Goal: Task Accomplishment & Management: Manage account settings

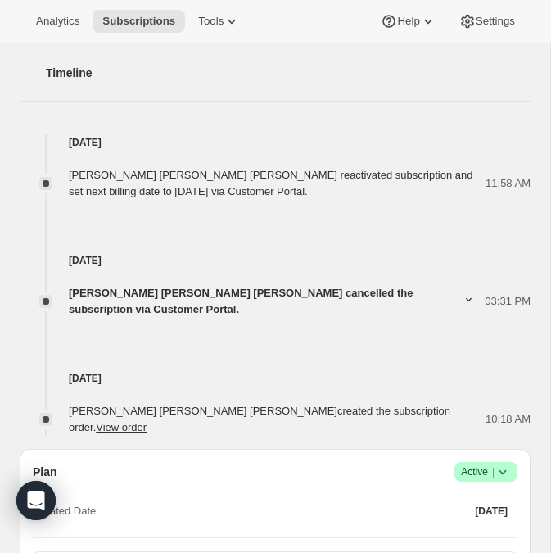
scroll to position [688, 0]
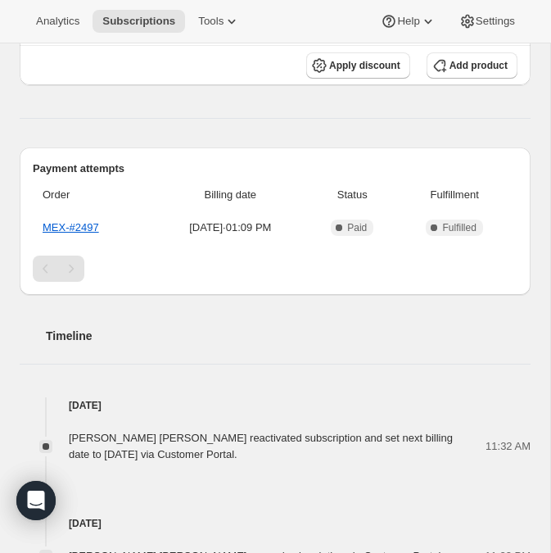
scroll to position [437, 0]
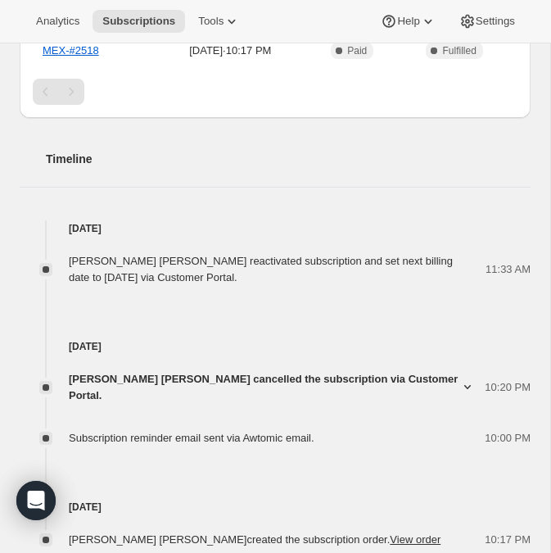
scroll to position [564, 0]
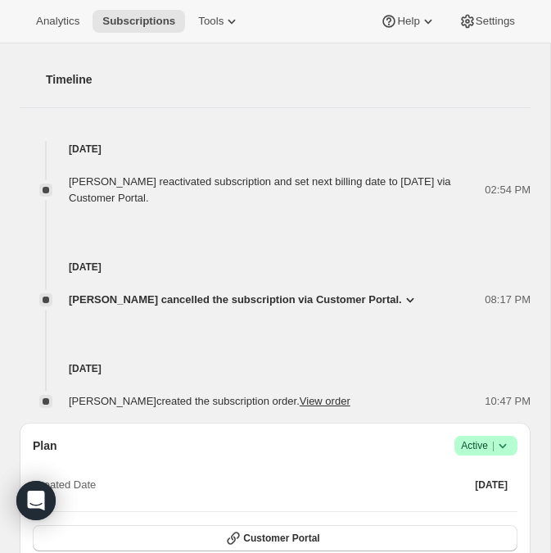
scroll to position [636, 0]
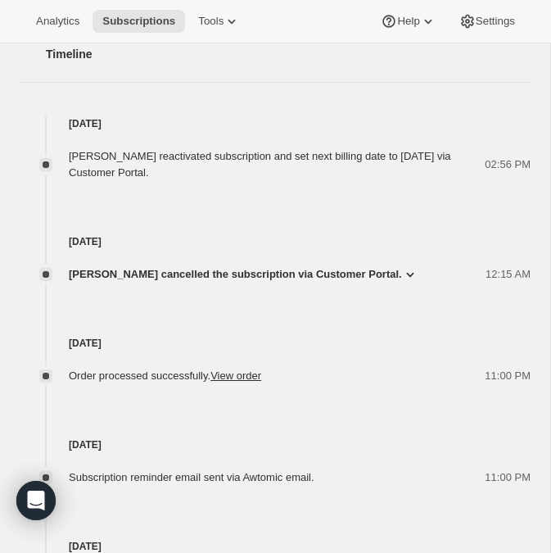
scroll to position [692, 0]
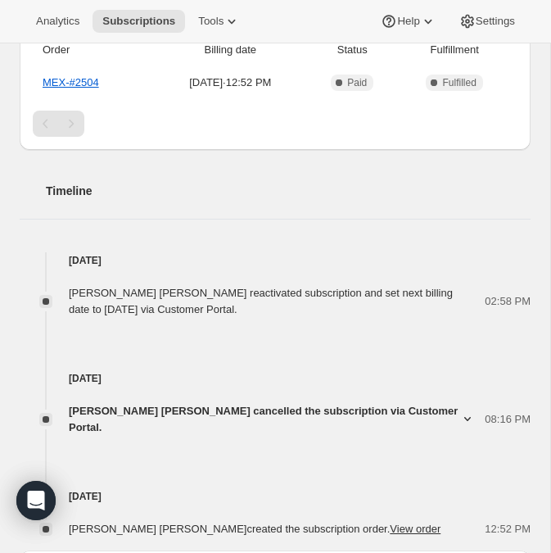
scroll to position [505, 0]
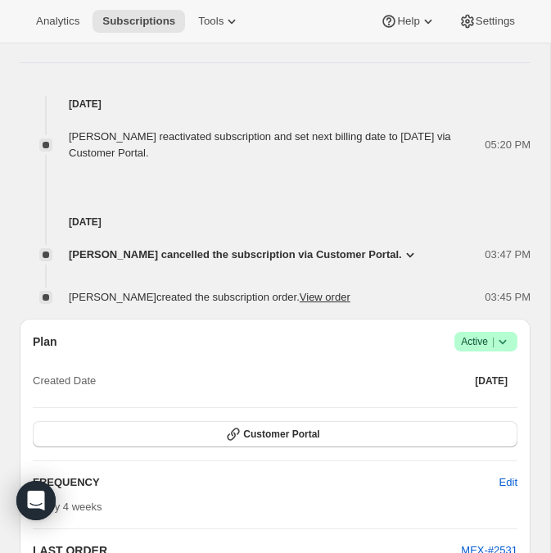
scroll to position [679, 0]
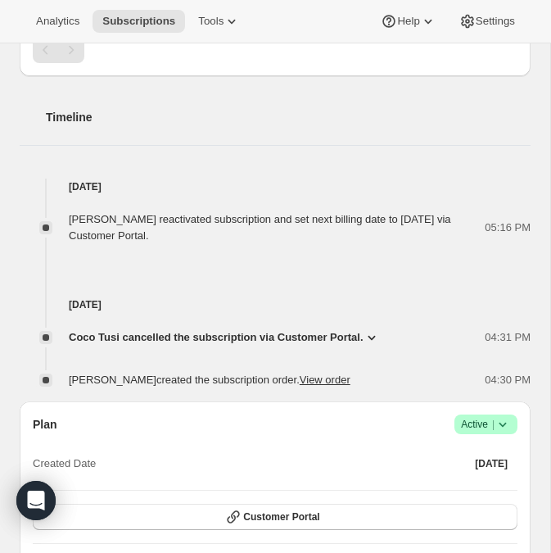
scroll to position [597, 0]
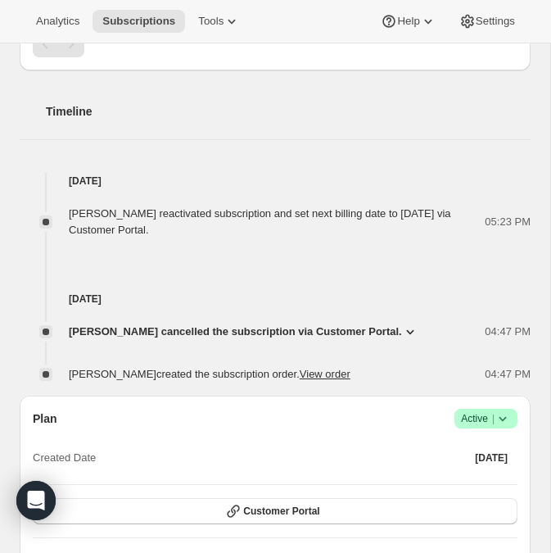
scroll to position [596, 0]
